Goal: Transaction & Acquisition: Book appointment/travel/reservation

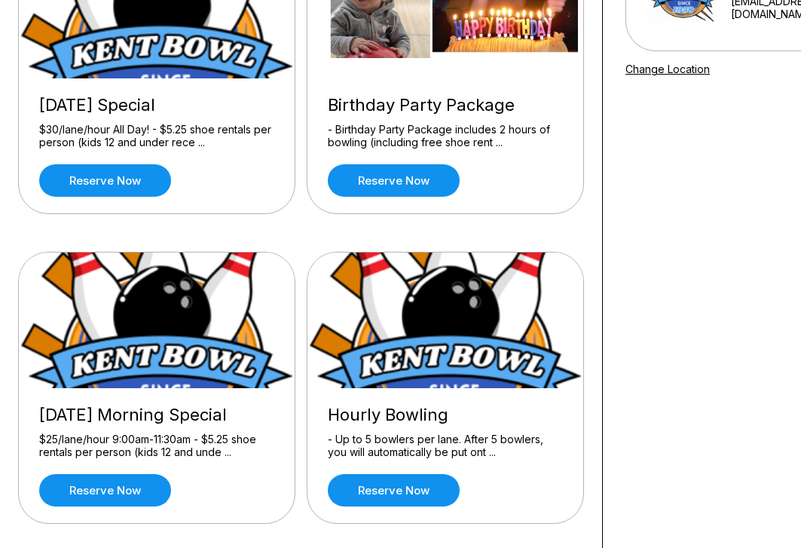
scroll to position [226, 0]
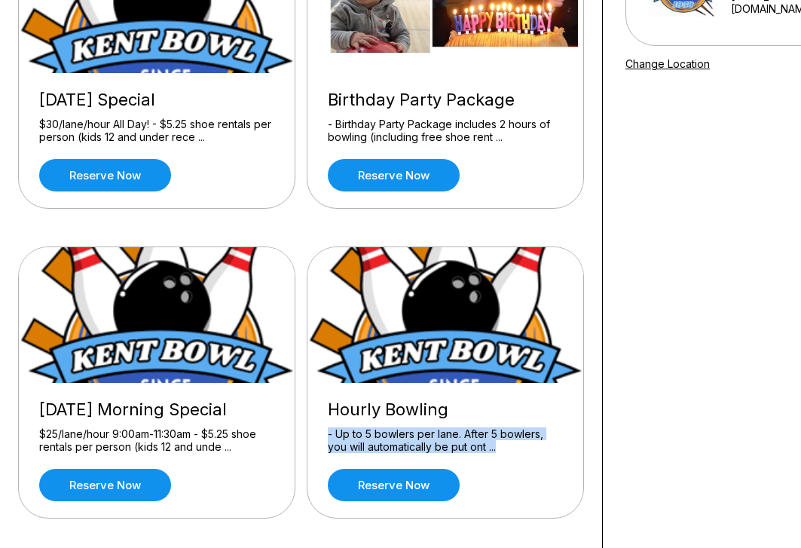
drag, startPoint x: 506, startPoint y: 446, endPoint x: 326, endPoint y: 435, distance: 180.6
click at [326, 435] on div "Hourly Bowling - Up to 5 bowlers per lane. After 5 bowlers, you will automatica…" at bounding box center [446, 450] width 276 height 135
click at [323, 432] on div "Hourly Bowling - Up to 5 bowlers per lane. After 5 bowlers, you will automatica…" at bounding box center [446, 450] width 276 height 135
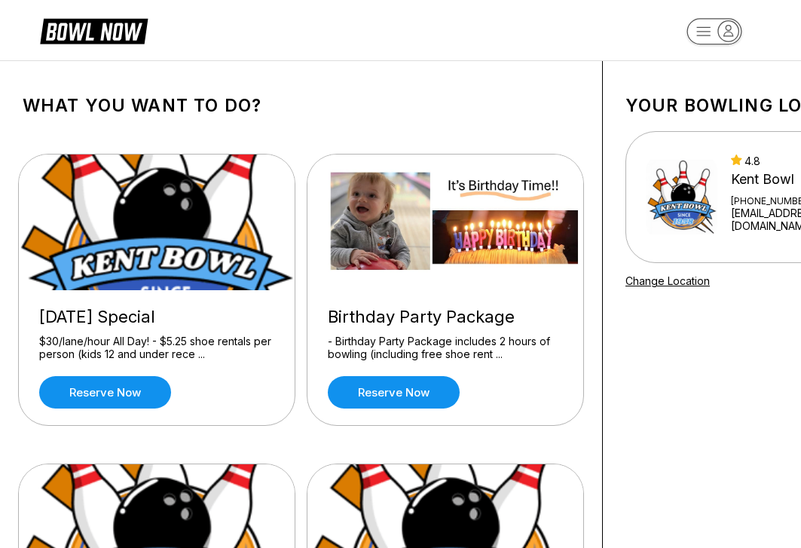
scroll to position [0, 0]
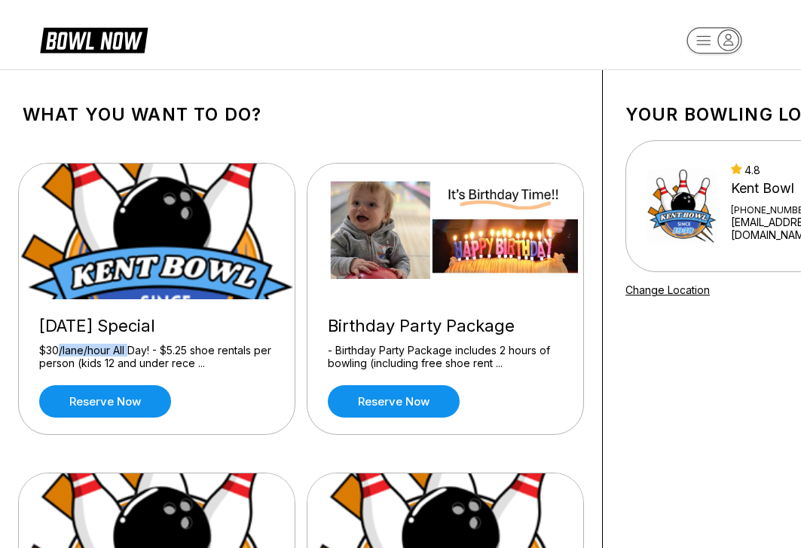
drag, startPoint x: 57, startPoint y: 352, endPoint x: 130, endPoint y: 353, distance: 73.9
click at [130, 353] on div "$30/lane/hour All Day! - $5.25 shoe rentals per person (kids 12 and under rece …" at bounding box center [156, 357] width 235 height 26
click at [130, 354] on div "$30/lane/hour All Day! - $5.25 shoe rentals per person (kids 12 and under rece …" at bounding box center [156, 357] width 235 height 26
drag, startPoint x: 95, startPoint y: 352, endPoint x: 158, endPoint y: 353, distance: 62.6
click at [158, 353] on div "$30/lane/hour All Day! - $5.25 shoe rentals per person (kids 12 and under rece …" at bounding box center [156, 357] width 235 height 26
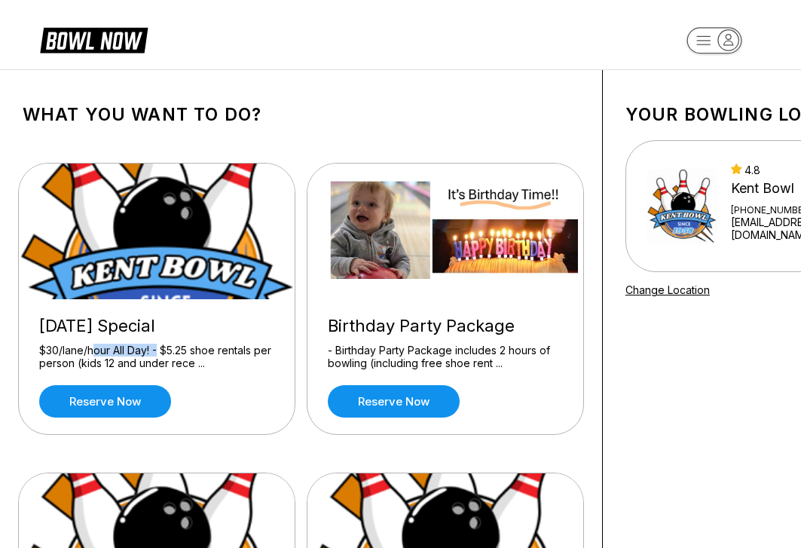
click at [158, 353] on div "$30/lane/hour All Day! - $5.25 shoe rentals per person (kids 12 and under rece …" at bounding box center [156, 357] width 235 height 26
drag, startPoint x: 164, startPoint y: 351, endPoint x: 232, endPoint y: 360, distance: 69.1
click at [232, 360] on div "$30/lane/hour All Day! - $5.25 shoe rentals per person (kids 12 and under rece …" at bounding box center [156, 357] width 235 height 26
click at [188, 361] on div "$30/lane/hour All Day! - $5.25 shoe rentals per person (kids 12 and under rece …" at bounding box center [156, 357] width 235 height 26
